Goal: Information Seeking & Learning: Find specific fact

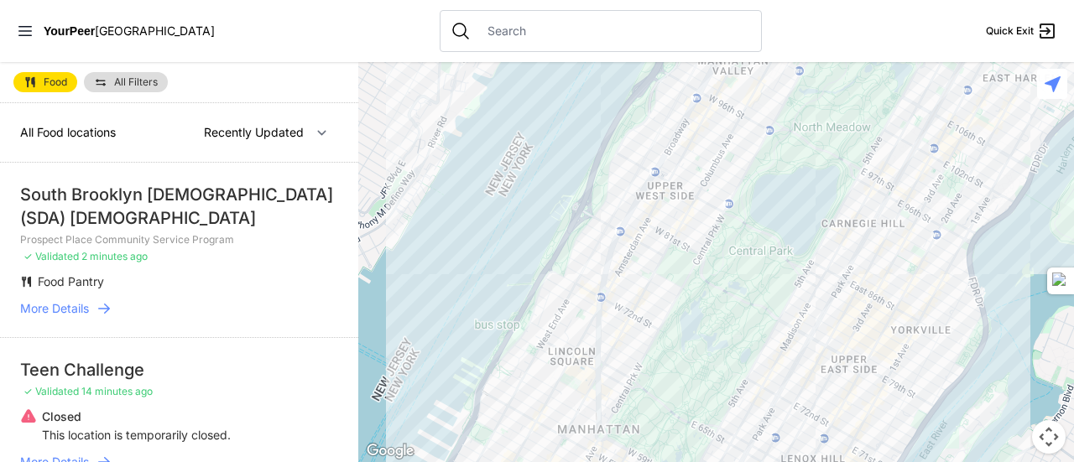
click at [97, 308] on icon at bounding box center [104, 308] width 17 height 17
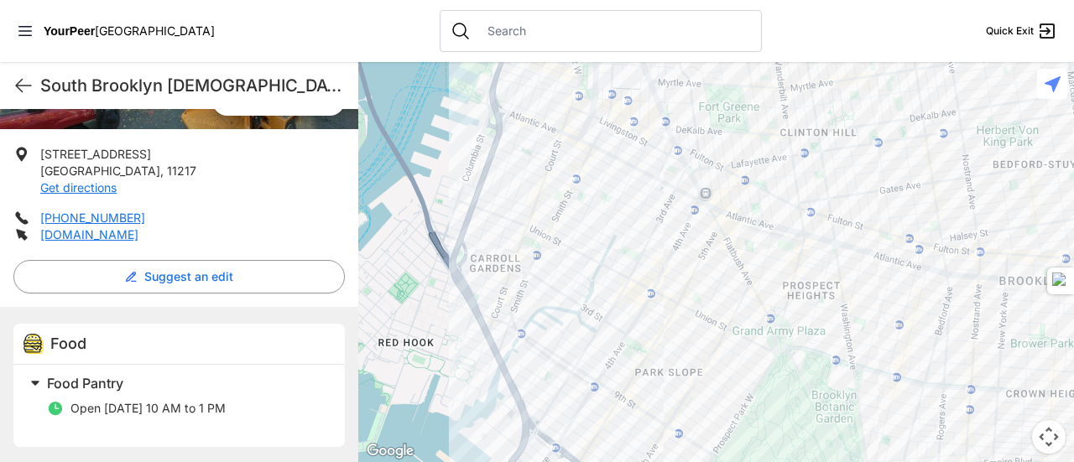
scroll to position [326, 0]
click at [25, 96] on div "South Brooklyn [DEMOGRAPHIC_DATA] (SDA) [DEMOGRAPHIC_DATA] Quick Exit" at bounding box center [179, 85] width 358 height 47
click at [23, 86] on icon at bounding box center [23, 86] width 20 height 20
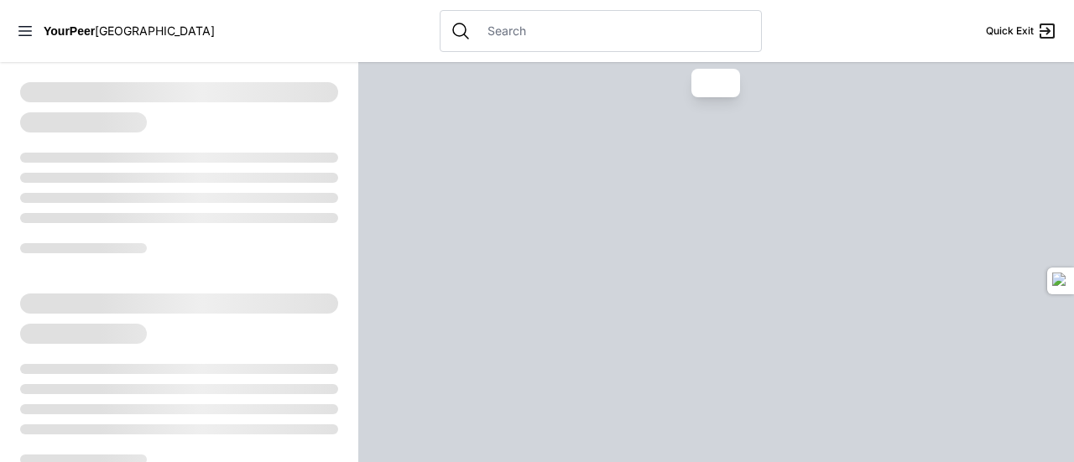
select select "recentlyUpdated"
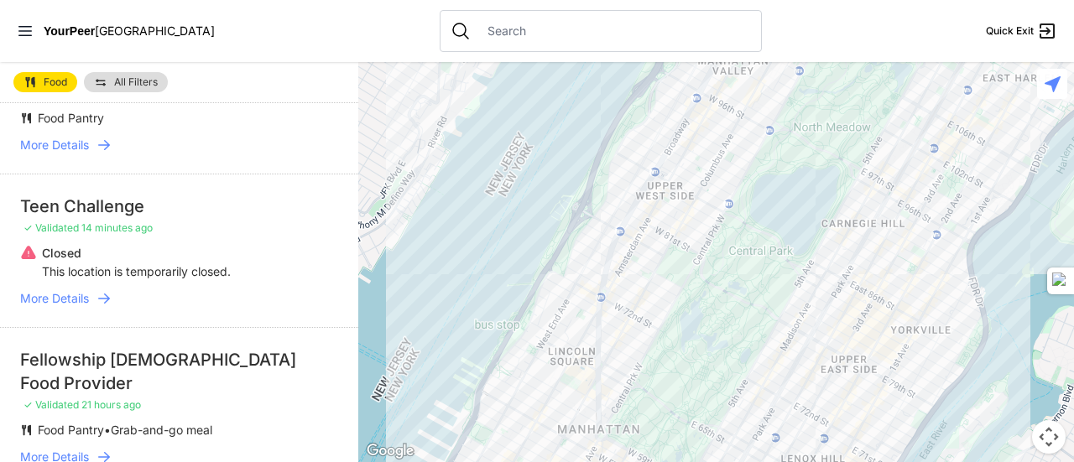
scroll to position [207, 0]
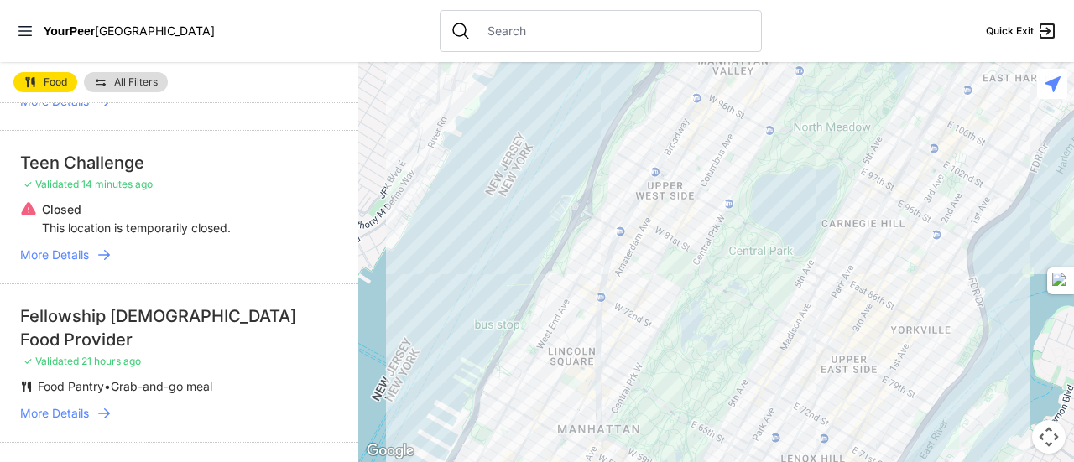
click at [74, 415] on span "More Details" at bounding box center [54, 413] width 69 height 17
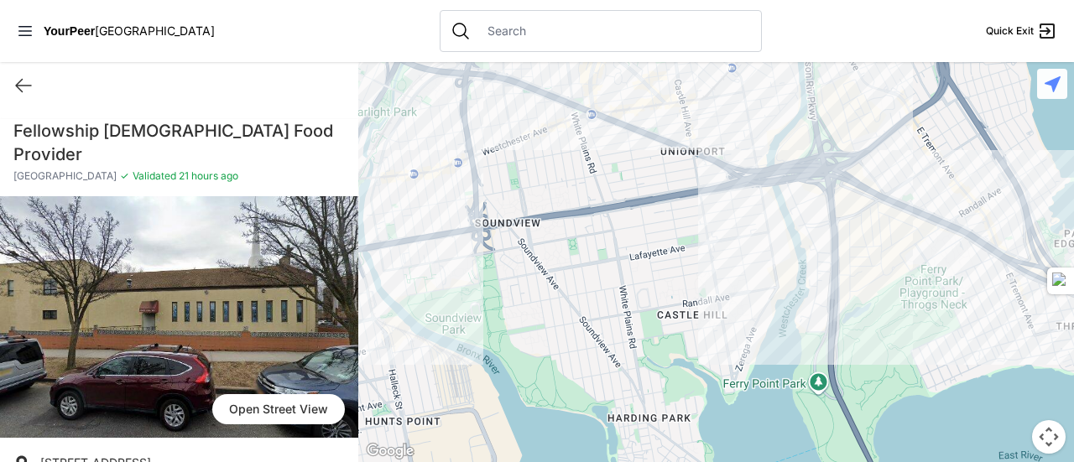
click at [11, 85] on div "Quick Exit" at bounding box center [179, 85] width 358 height 47
click at [27, 85] on icon at bounding box center [23, 86] width 15 height 13
select select "recentlyUpdated"
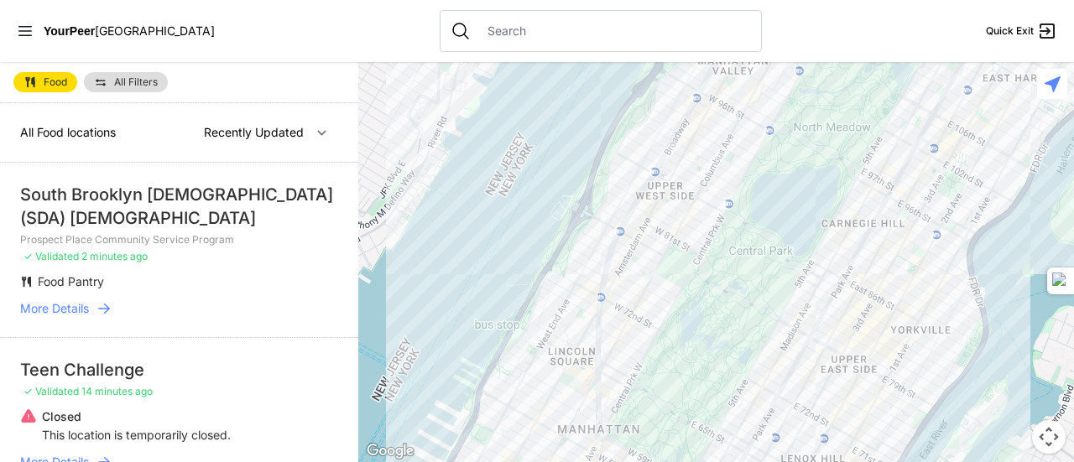
click at [218, 271] on li "South Brooklyn [DEMOGRAPHIC_DATA] (SDA) [DEMOGRAPHIC_DATA] Prospect Place Commu…" at bounding box center [179, 250] width 358 height 175
click at [482, 34] on input "text" at bounding box center [614, 31] width 274 height 17
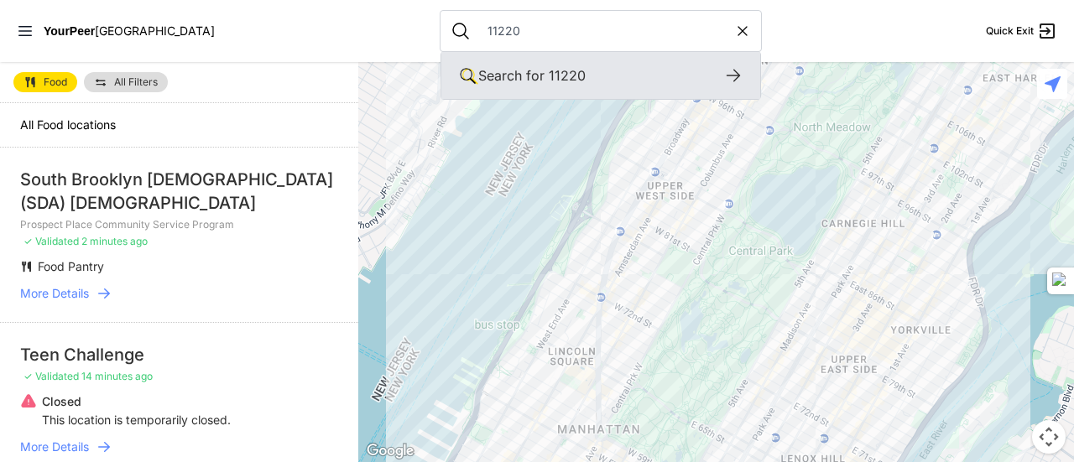
type input "11220"
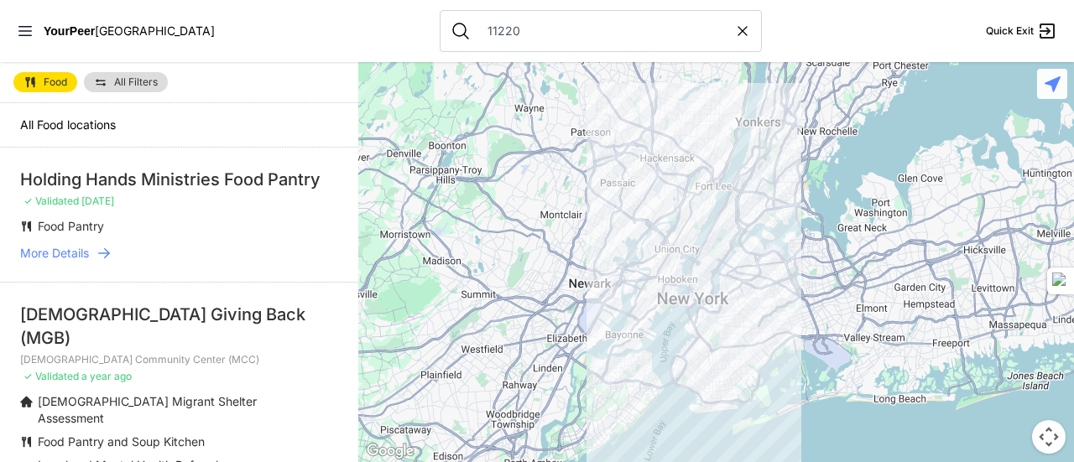
click at [142, 315] on div "[DEMOGRAPHIC_DATA] Giving Back (MGB)" at bounding box center [179, 326] width 318 height 47
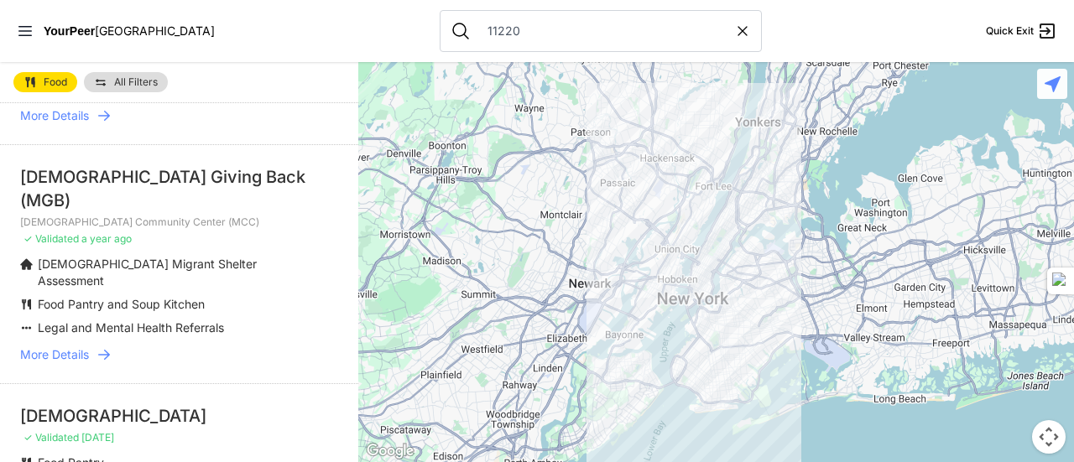
scroll to position [139, 0]
click at [55, 345] on span "More Details" at bounding box center [54, 353] width 69 height 17
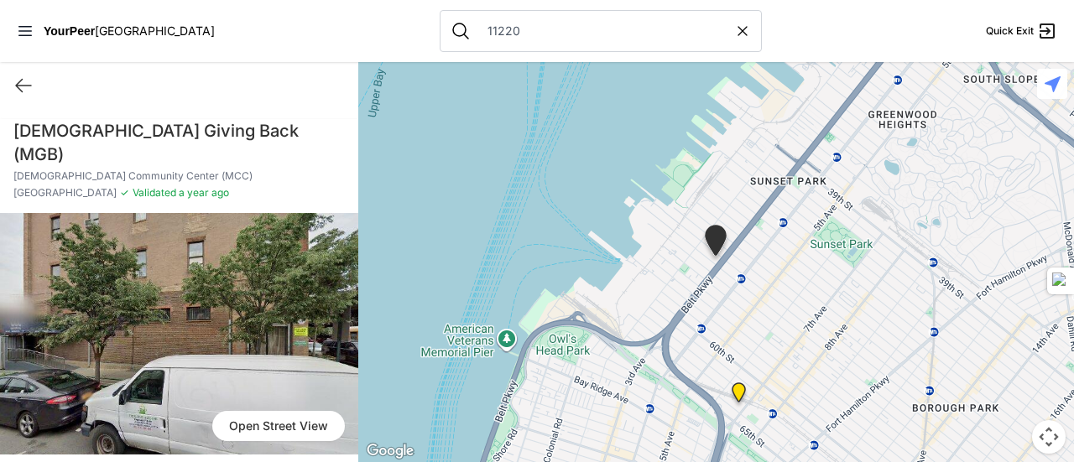
click at [218, 315] on img at bounding box center [179, 334] width 358 height 242
